Goal: Task Accomplishment & Management: Use online tool/utility

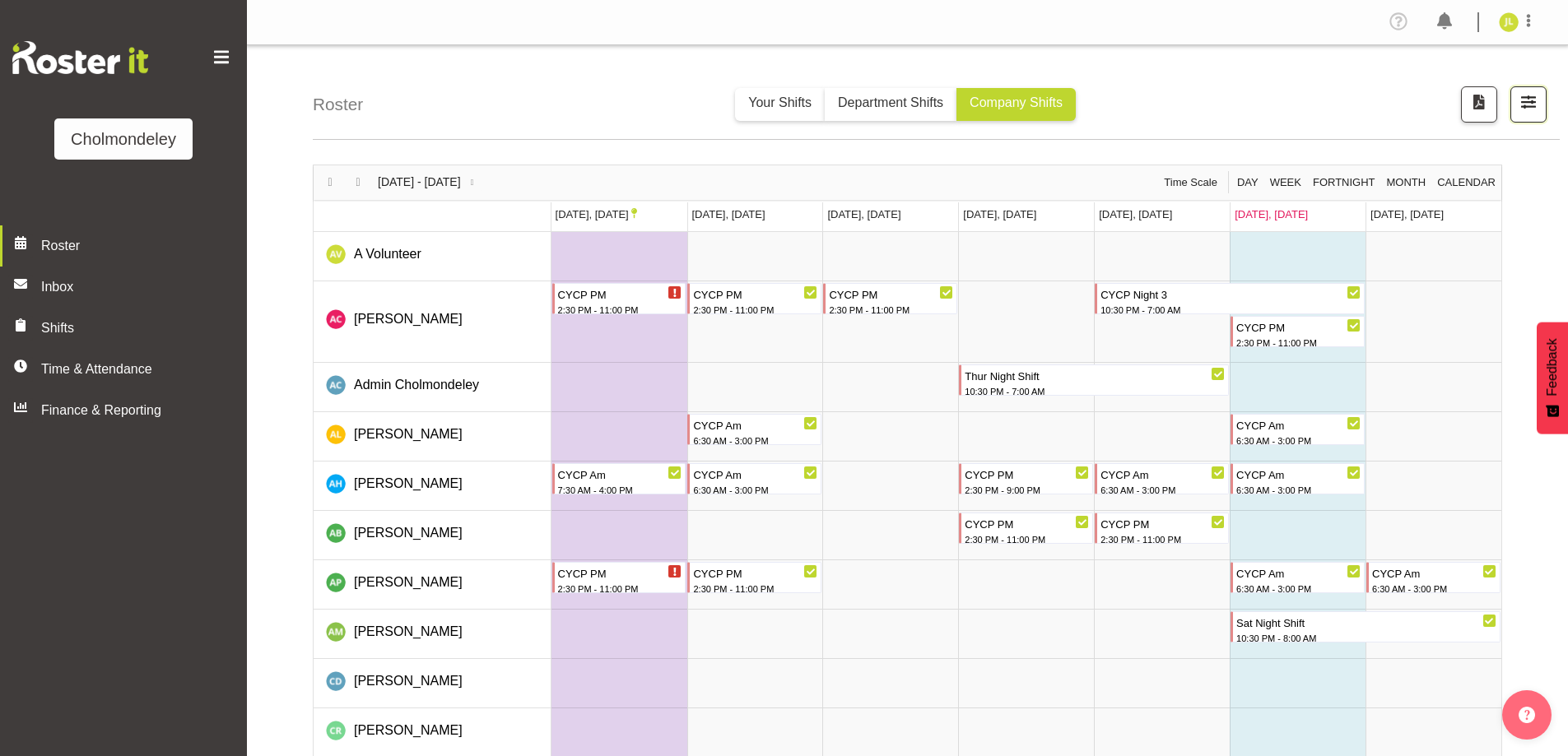
click at [1528, 101] on span "button" at bounding box center [1528, 102] width 21 height 21
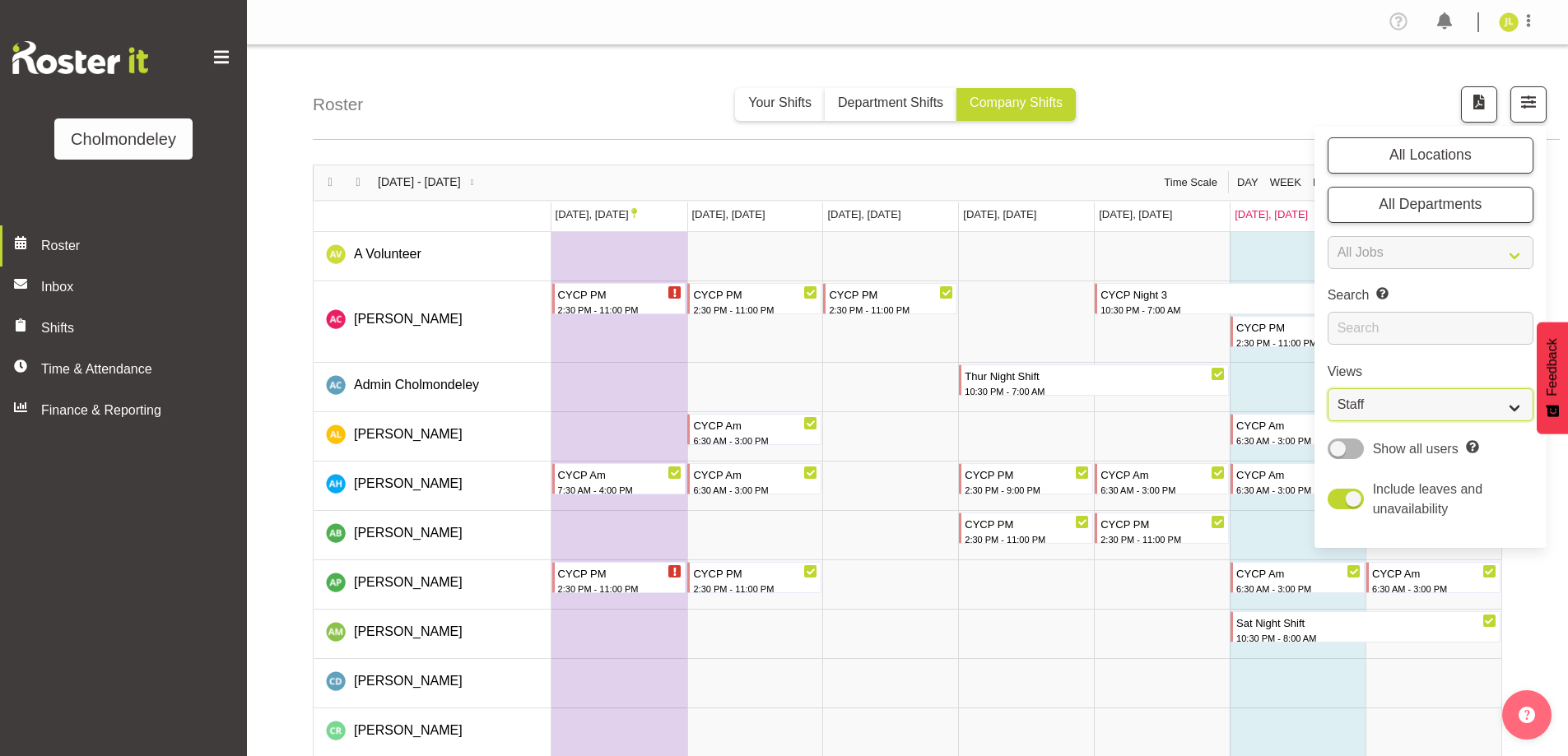
click at [1457, 412] on select "Staff Role Shift - Horizontal Shift - Vertical Staff - Location" at bounding box center [1431, 405] width 206 height 33
select select "shift"
click at [1328, 389] on select "Staff Role Shift - Horizontal Shift - Vertical Staff - Location" at bounding box center [1431, 405] width 206 height 33
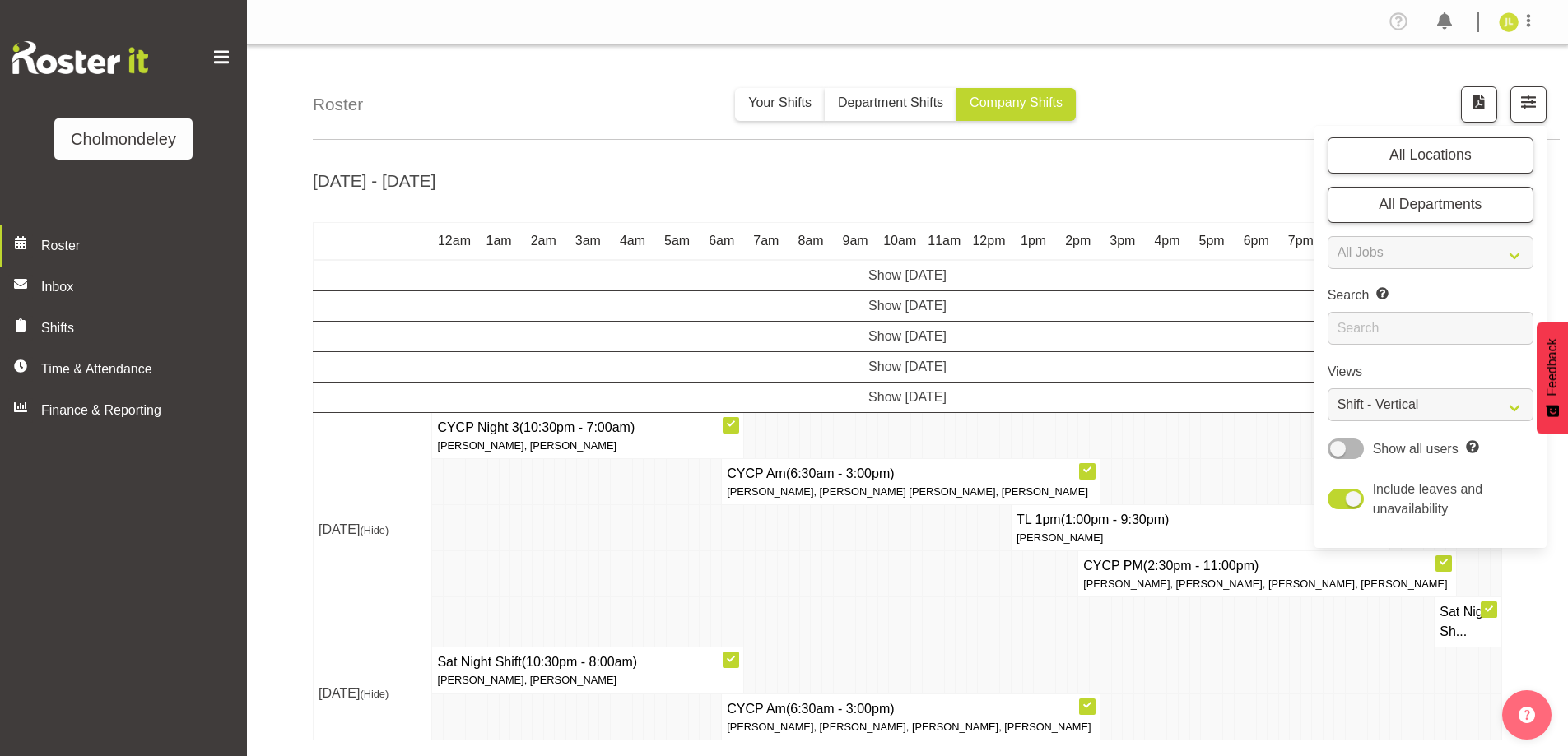
click at [923, 647] on td at bounding box center [927, 623] width 12 height 51
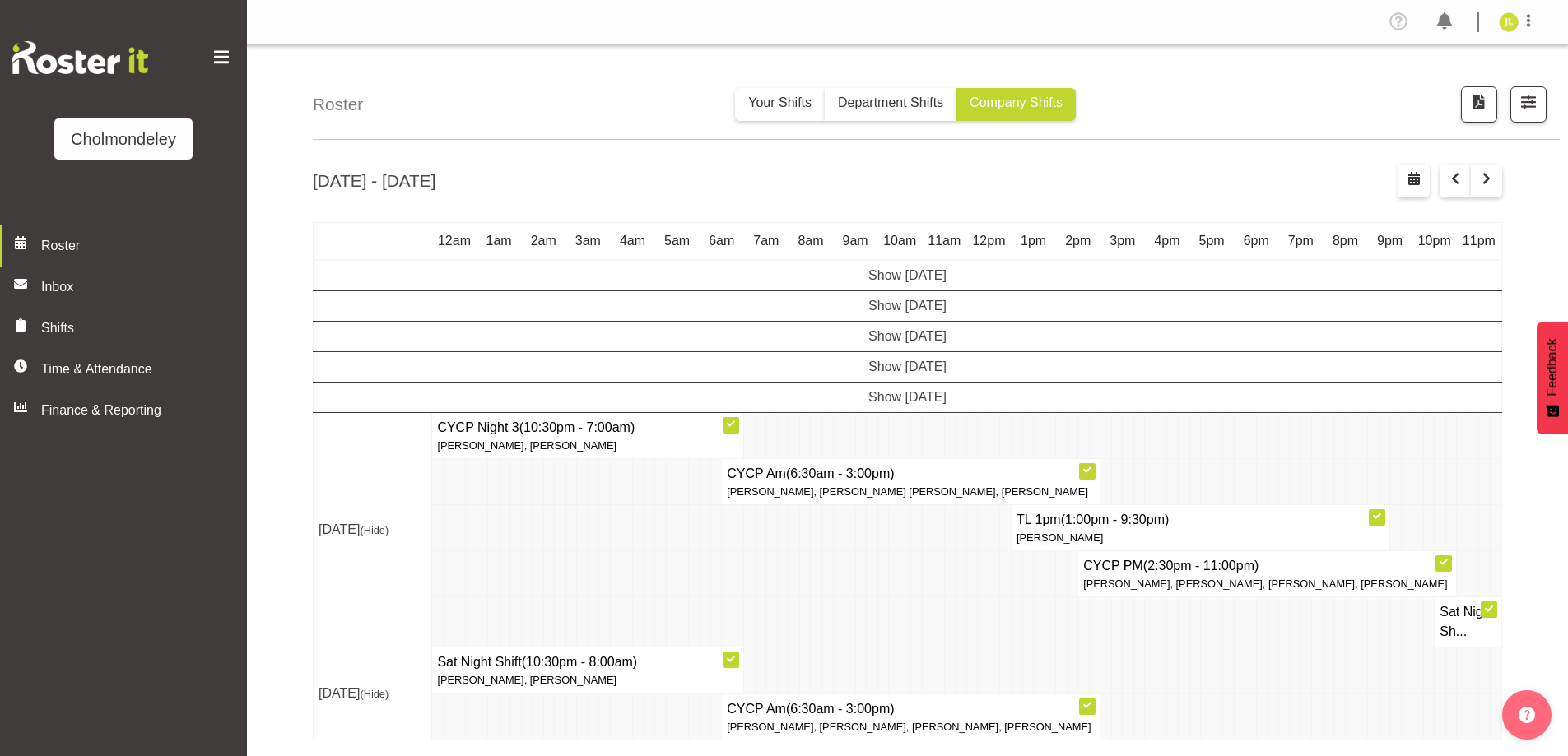
scroll to position [53, 0]
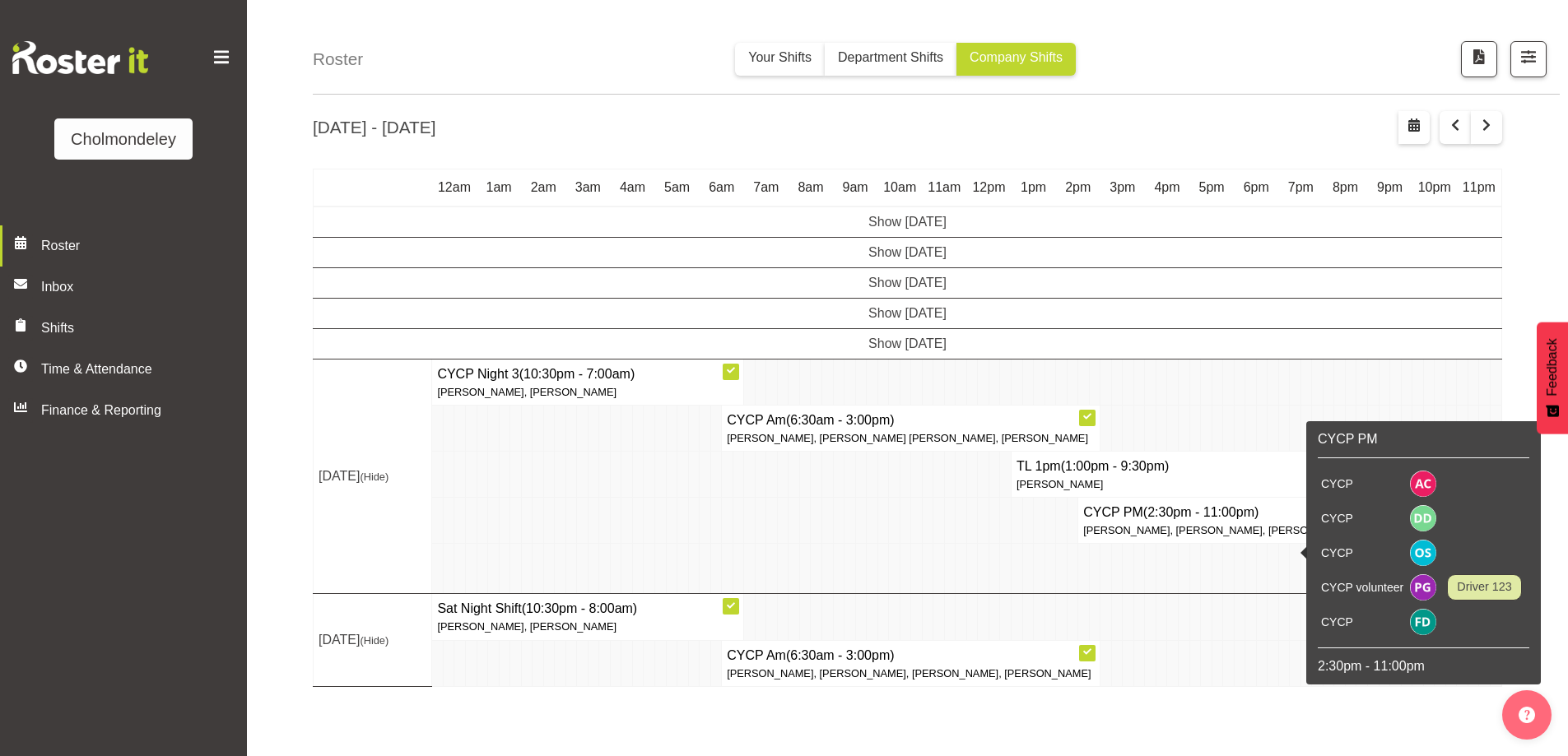
click at [889, 533] on td at bounding box center [894, 520] width 12 height 46
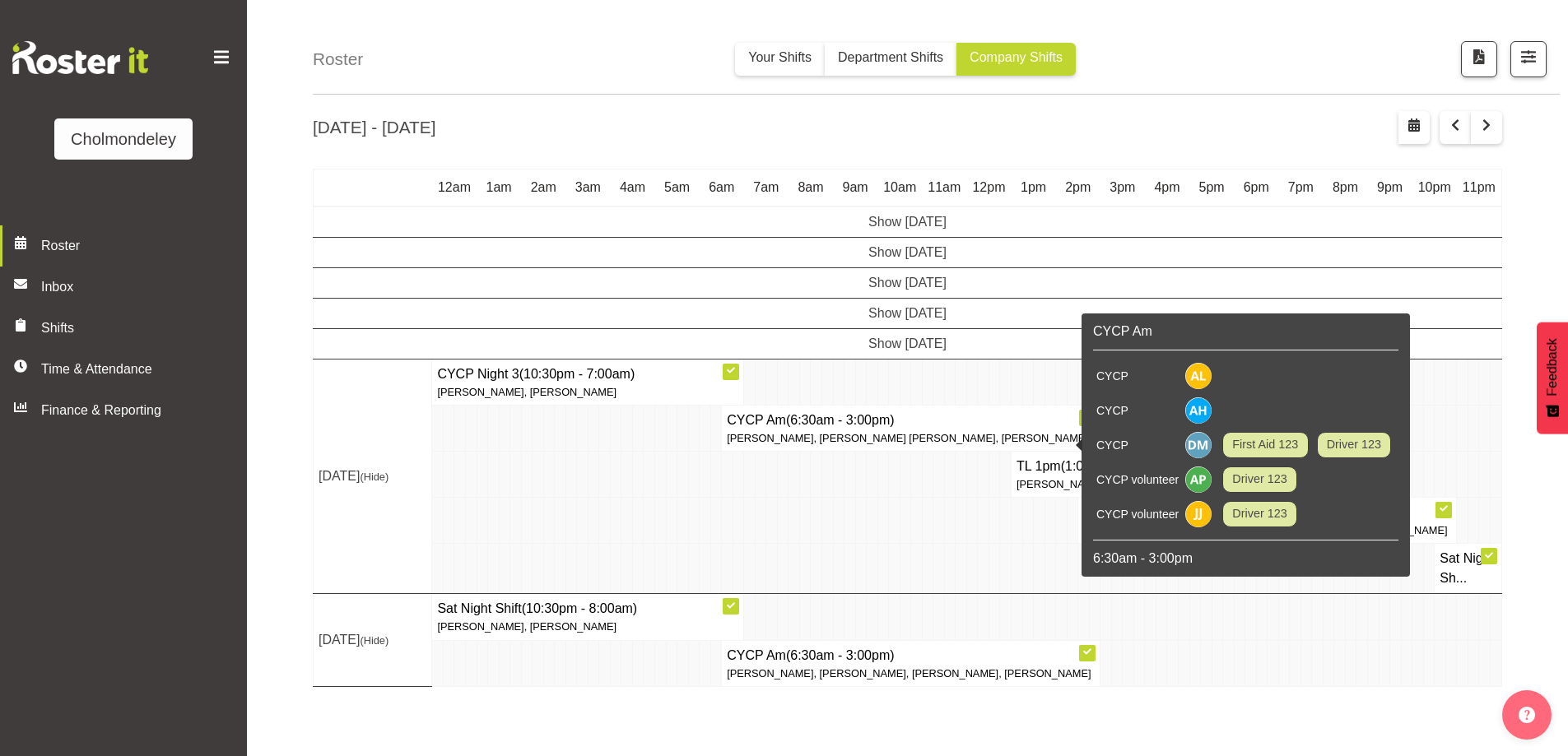
click at [822, 334] on td "Show [DATE]" at bounding box center [908, 343] width 1189 height 30
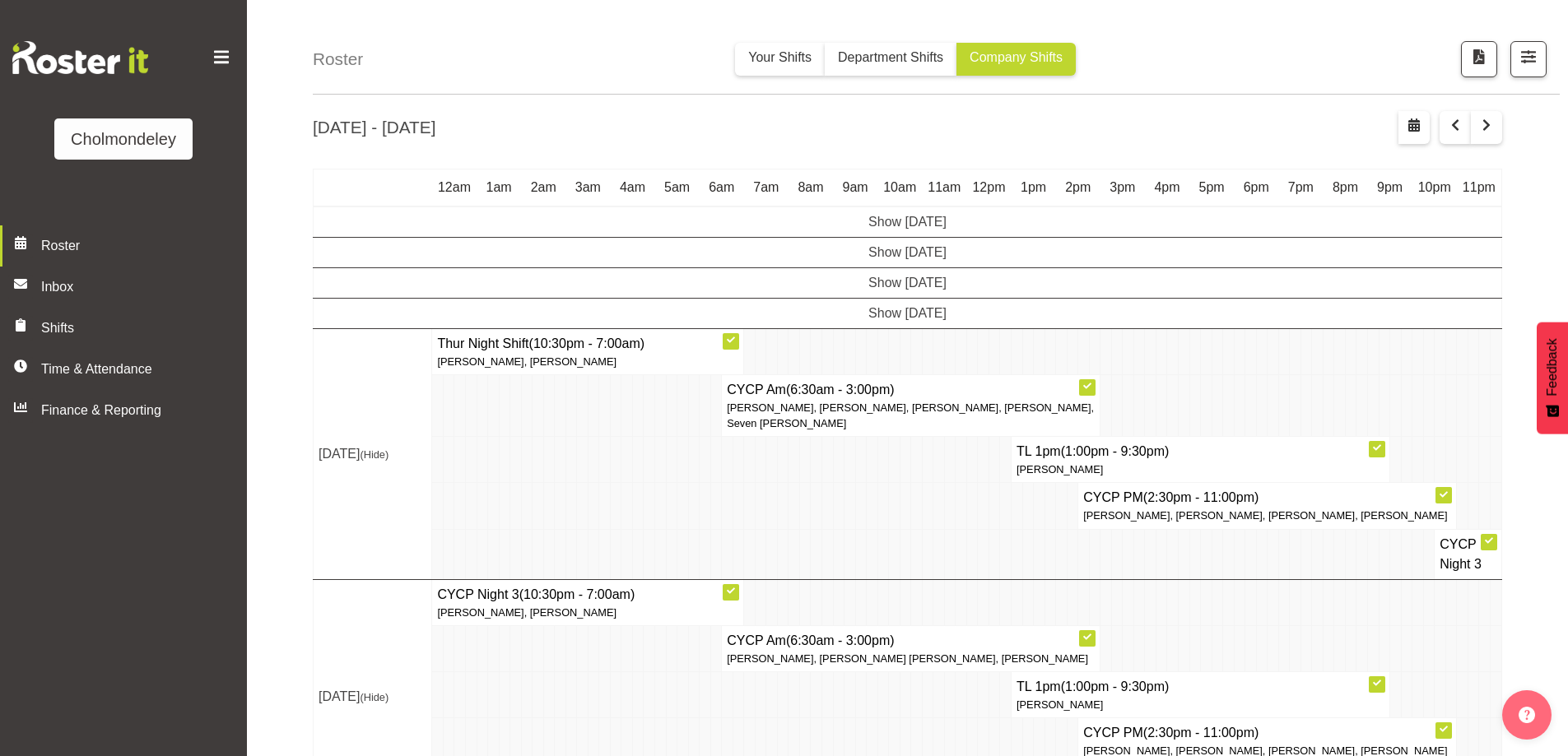
scroll to position [267, 0]
